Goal: Transaction & Acquisition: Purchase product/service

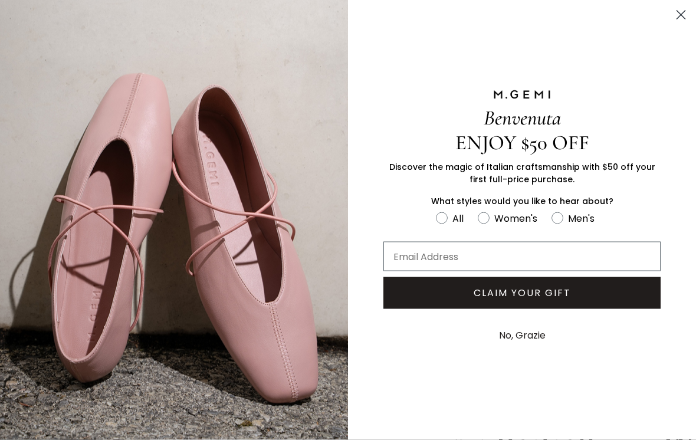
scroll to position [120, 0]
click at [679, 14] on icon "Close dialog" at bounding box center [681, 15] width 21 height 21
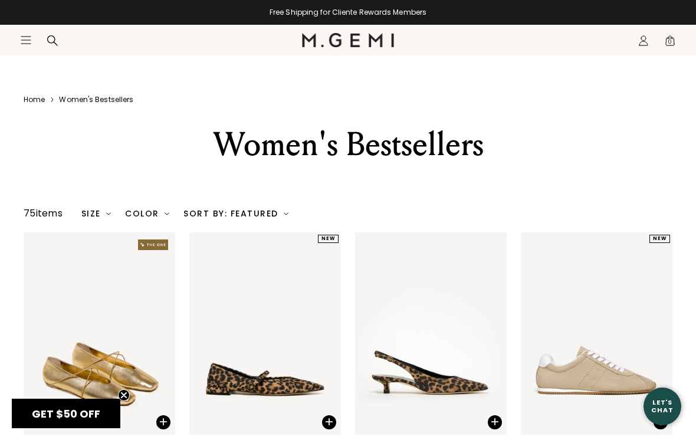
scroll to position [0, 0]
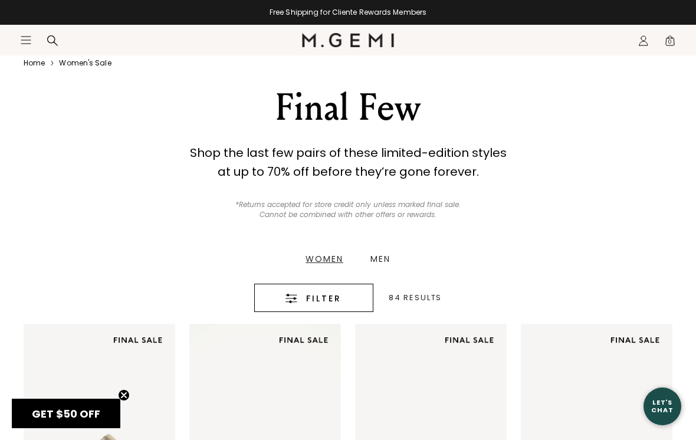
scroll to position [48, 0]
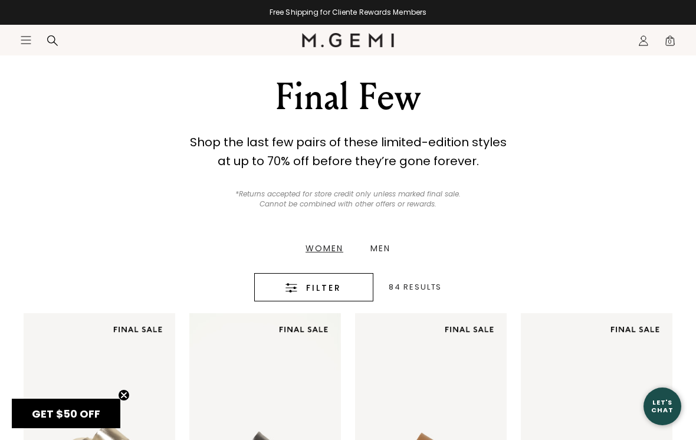
click at [329, 288] on span "Filter" at bounding box center [323, 288] width 35 height 14
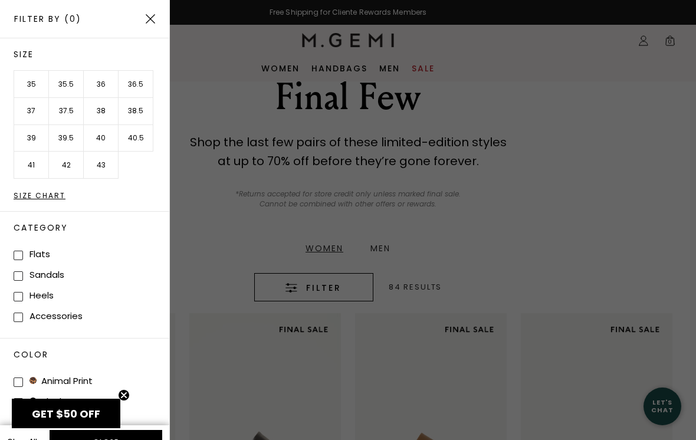
click at [100, 110] on li "38" at bounding box center [101, 111] width 35 height 27
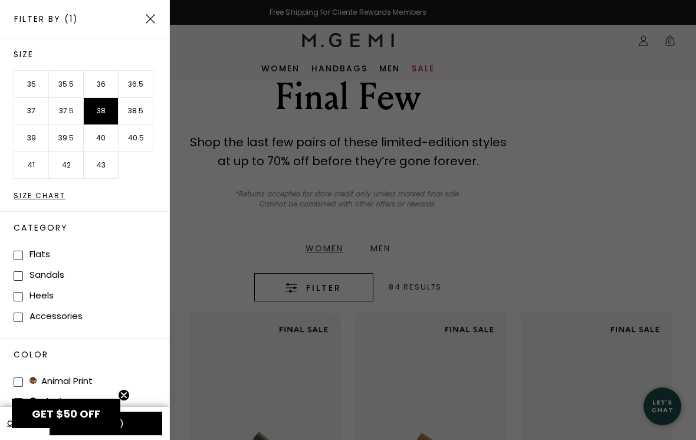
click at [574, 218] on div at bounding box center [348, 220] width 696 height 440
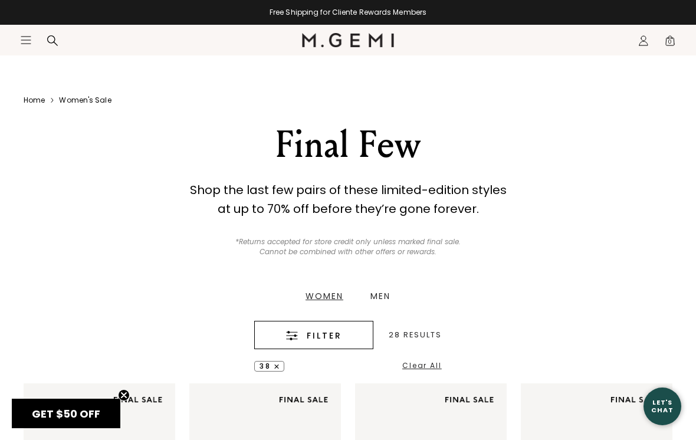
scroll to position [48, 0]
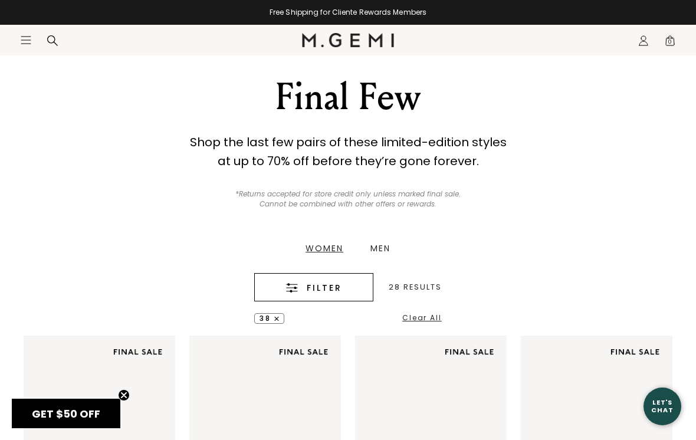
click at [314, 289] on span "Filter" at bounding box center [324, 288] width 35 height 14
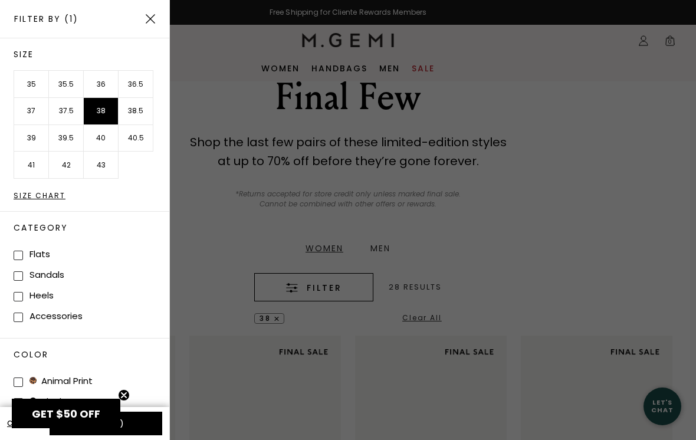
click at [71, 112] on li "37.5" at bounding box center [66, 111] width 35 height 27
click at [569, 245] on div at bounding box center [348, 220] width 696 height 440
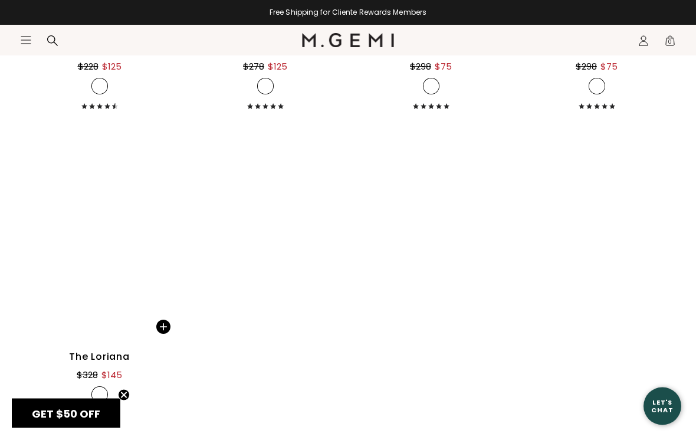
scroll to position [3712, 0]
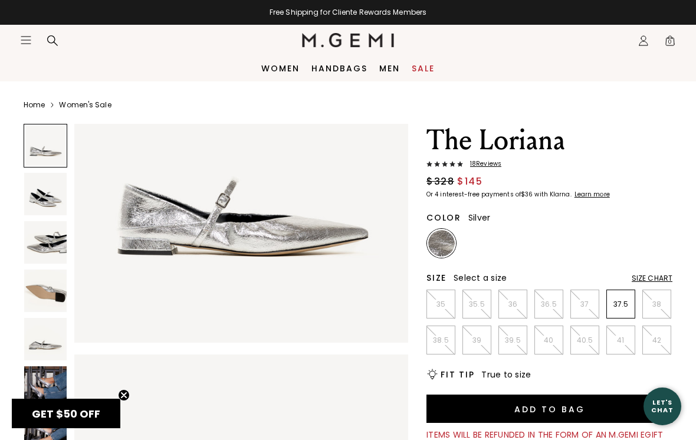
click at [51, 388] on img at bounding box center [45, 387] width 42 height 42
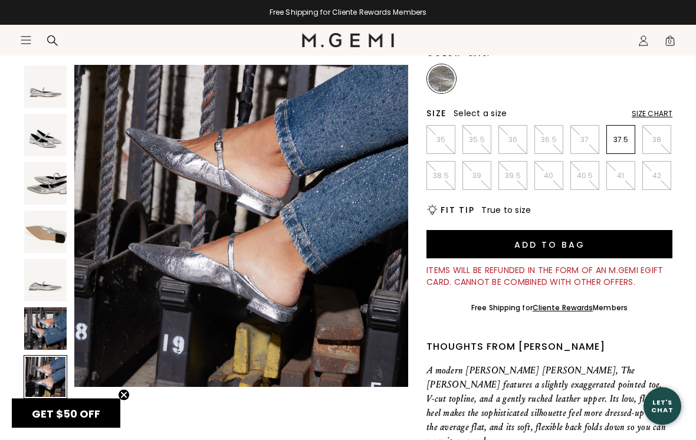
scroll to position [2087, 0]
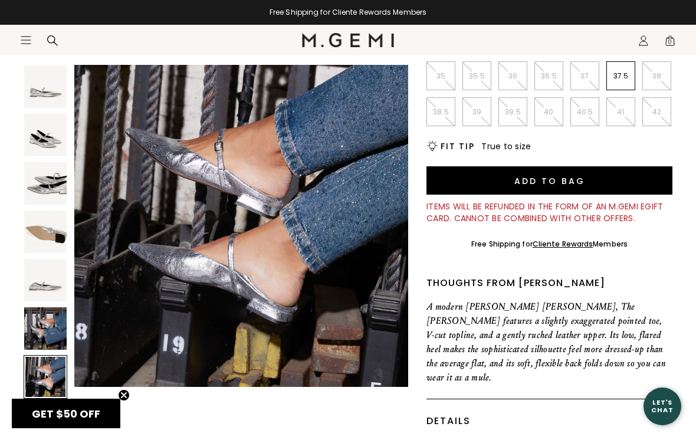
click at [45, 374] on div at bounding box center [46, 377] width 44 height 44
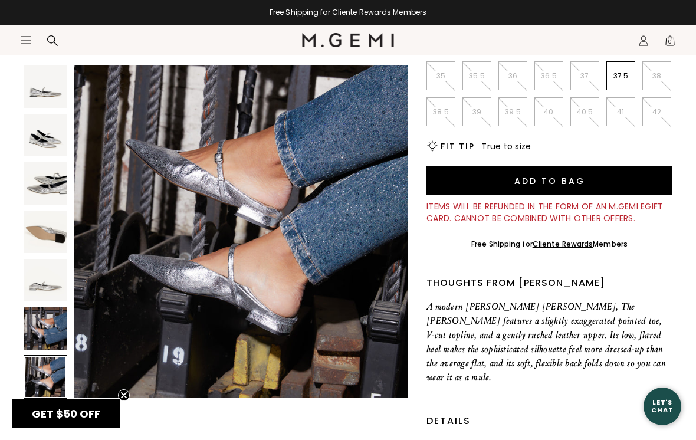
scroll to position [2075, 0]
click at [45, 330] on img at bounding box center [45, 328] width 42 height 42
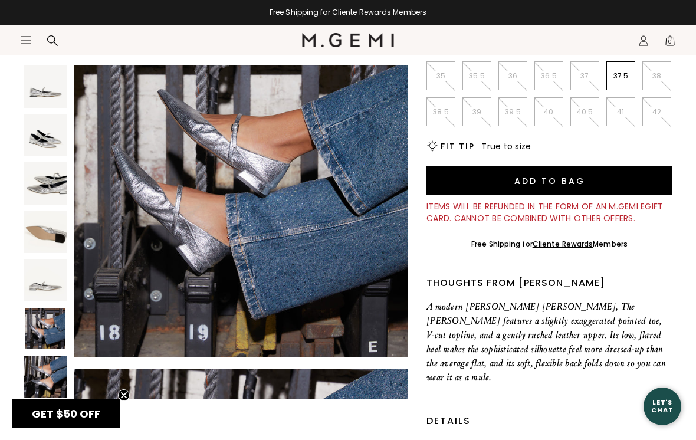
scroll to position [1729, 0]
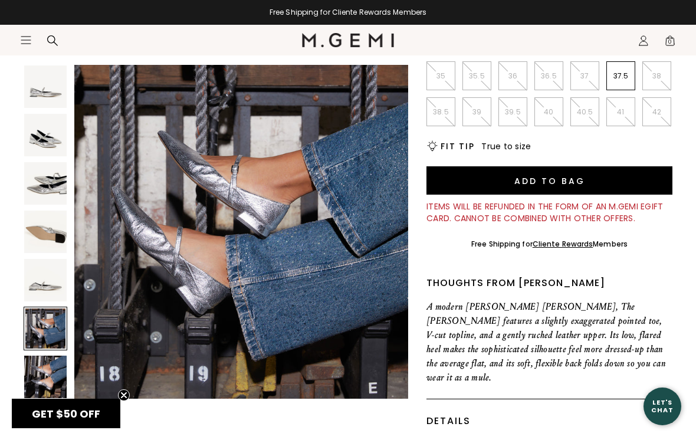
click at [44, 380] on img at bounding box center [45, 377] width 42 height 42
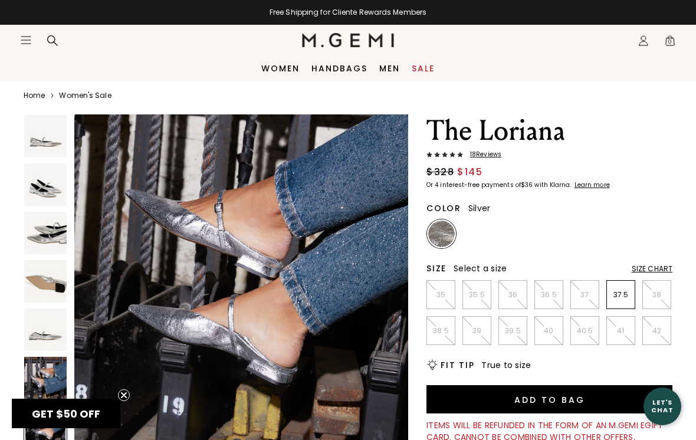
scroll to position [0, 0]
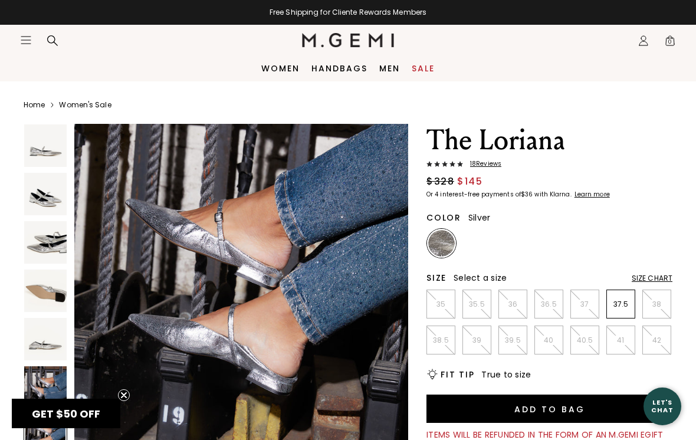
click at [51, 204] on img at bounding box center [45, 194] width 42 height 42
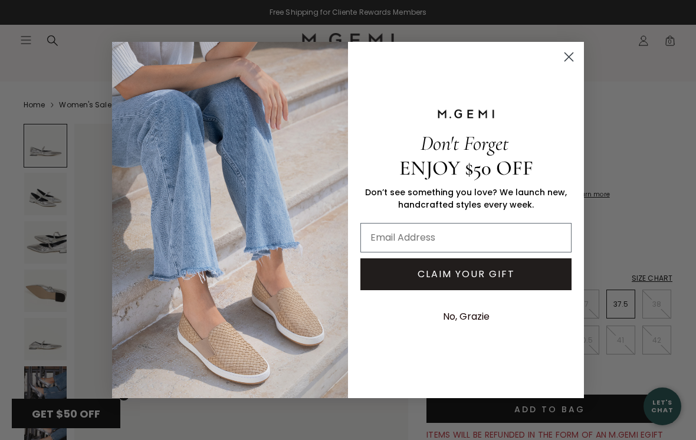
click at [571, 54] on circle "Close dialog" at bounding box center [568, 56] width 19 height 19
